Goal: Find specific page/section: Find specific page/section

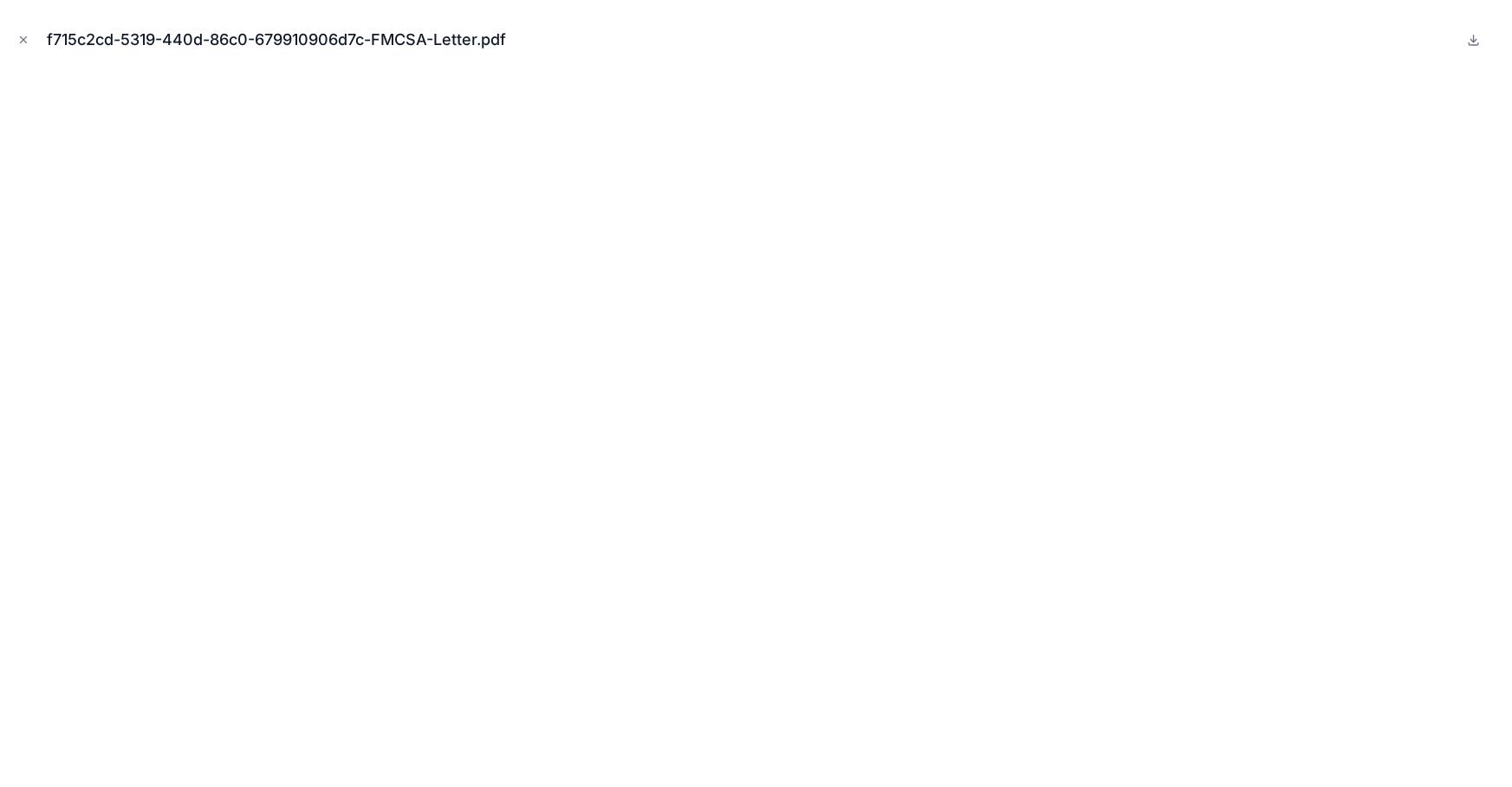
scroll to position [1968, 0]
click at [18, 36] on icon "Close modal" at bounding box center [23, 40] width 12 height 12
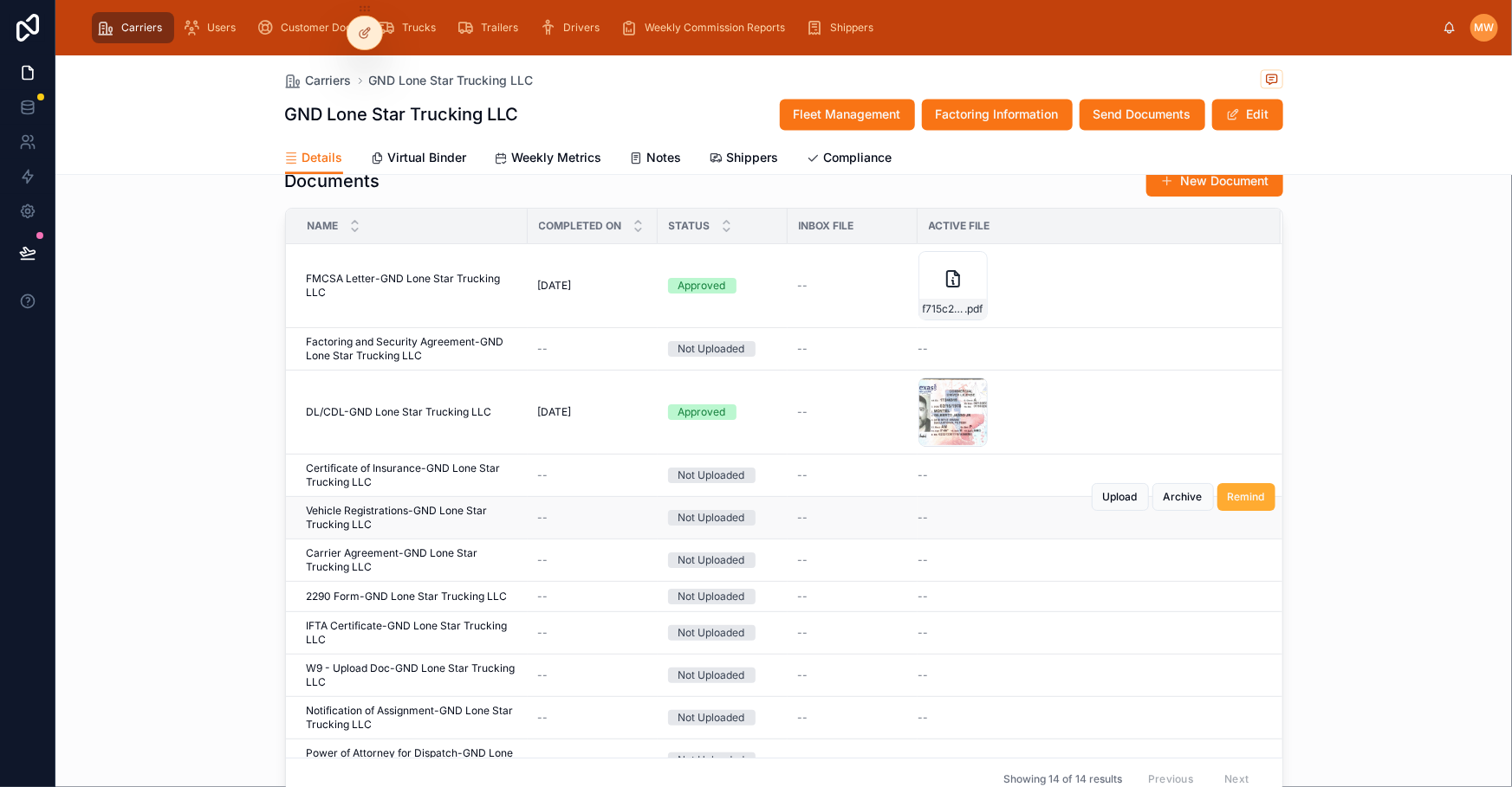
scroll to position [1889, 0]
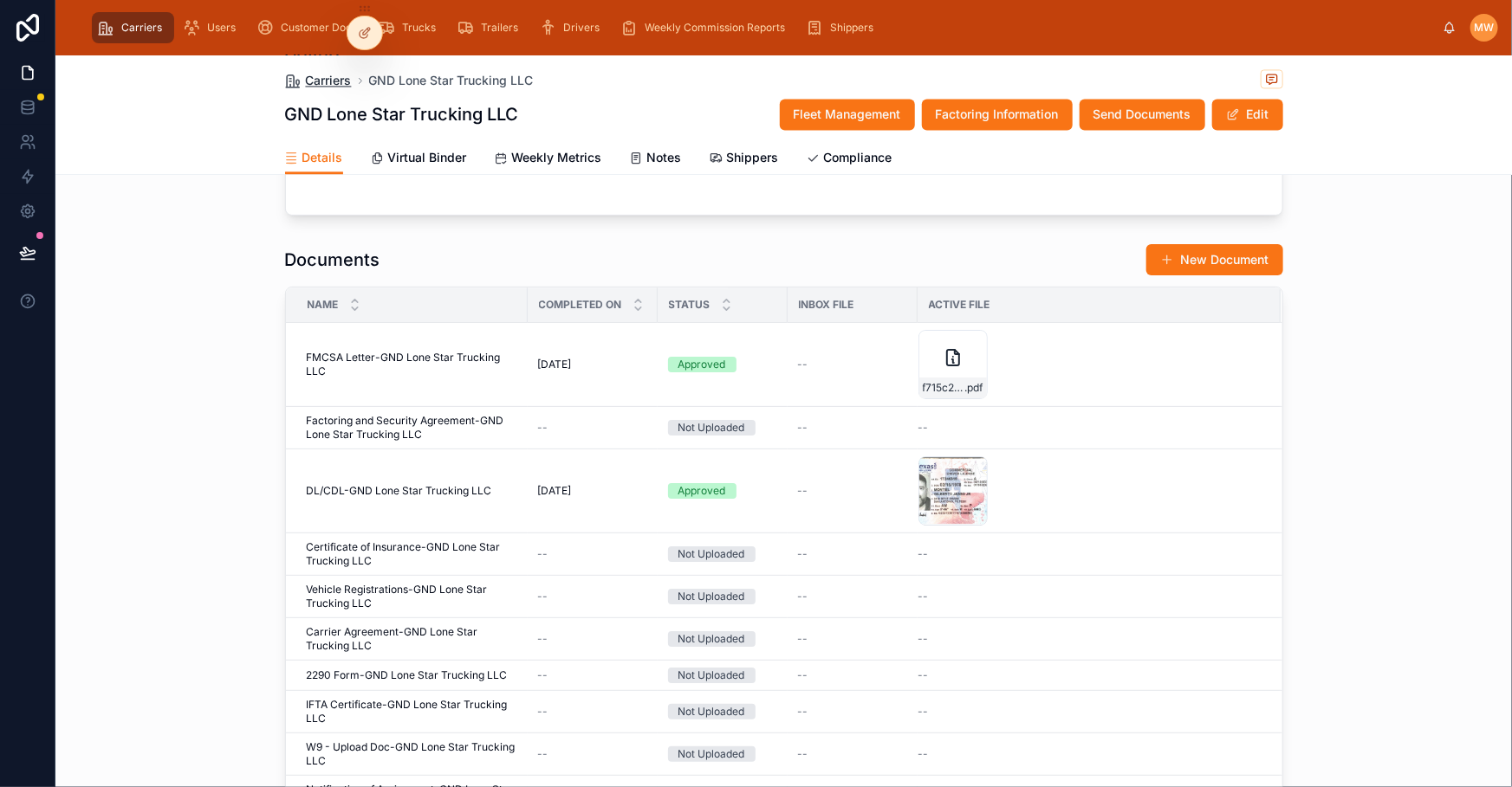
click at [309, 87] on span "Carriers" at bounding box center [328, 81] width 46 height 18
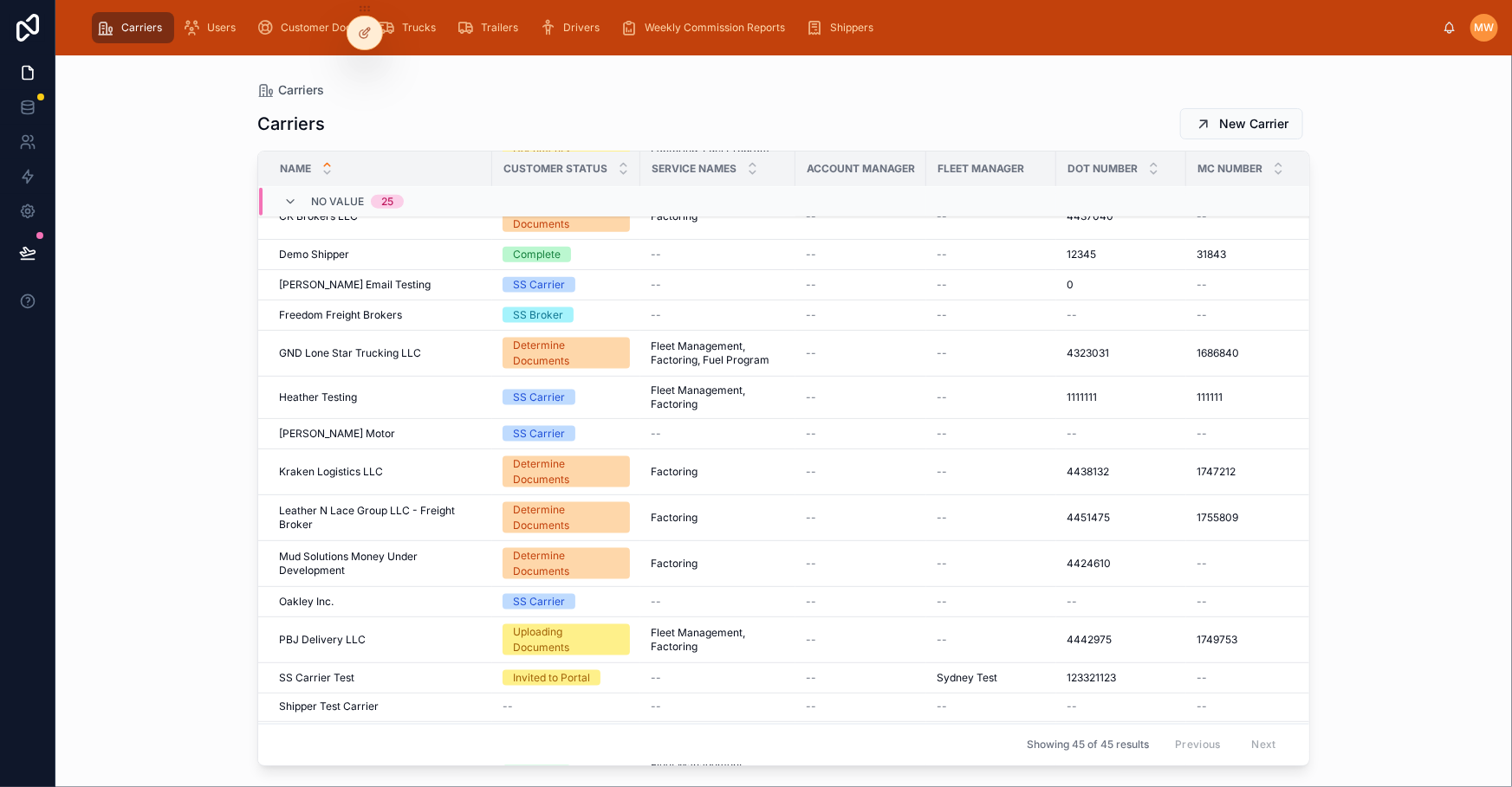
scroll to position [1285, 0]
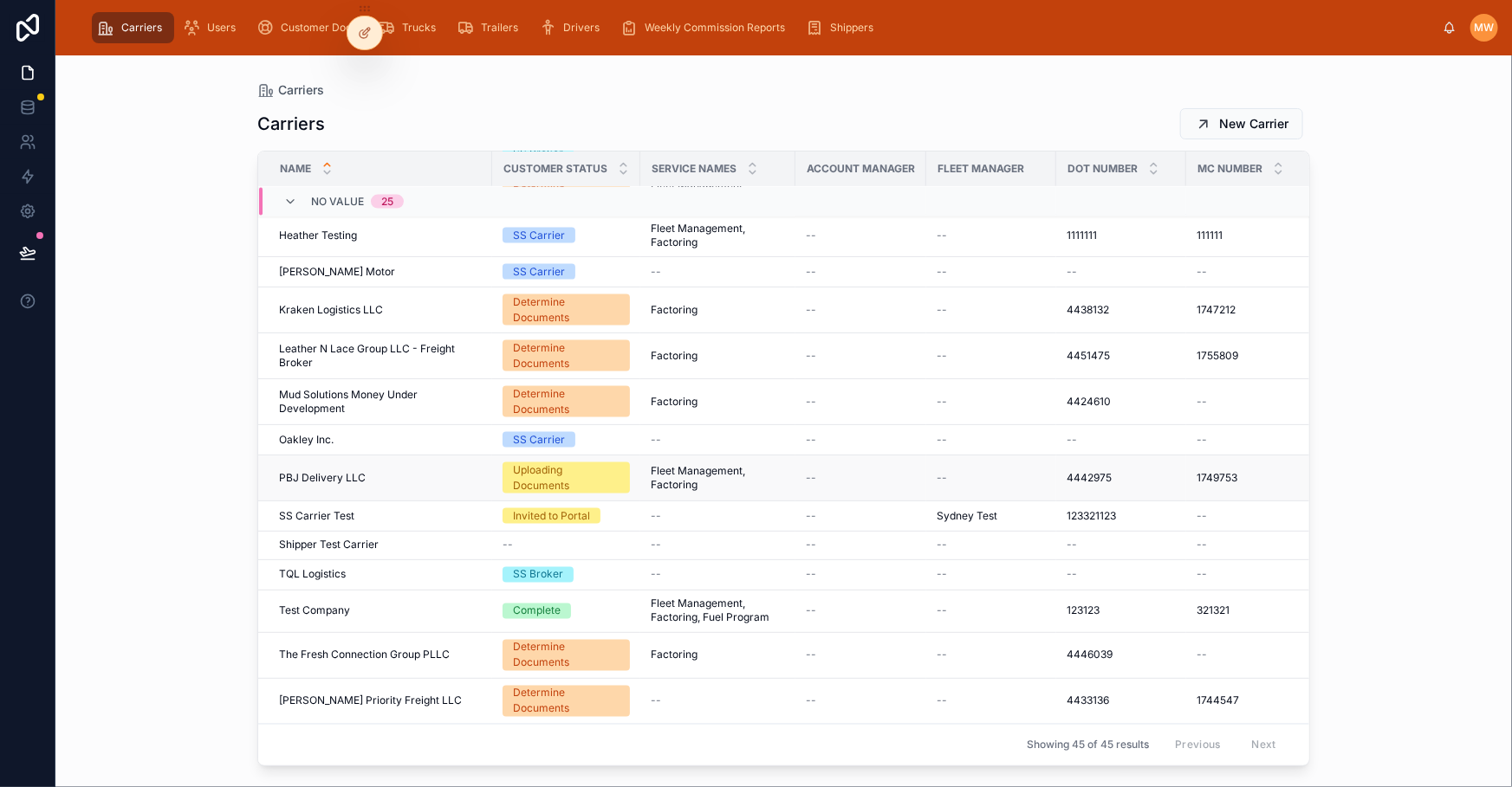
click at [320, 471] on span "PBJ Delivery LLC" at bounding box center [322, 478] width 87 height 14
